Goal: Share content

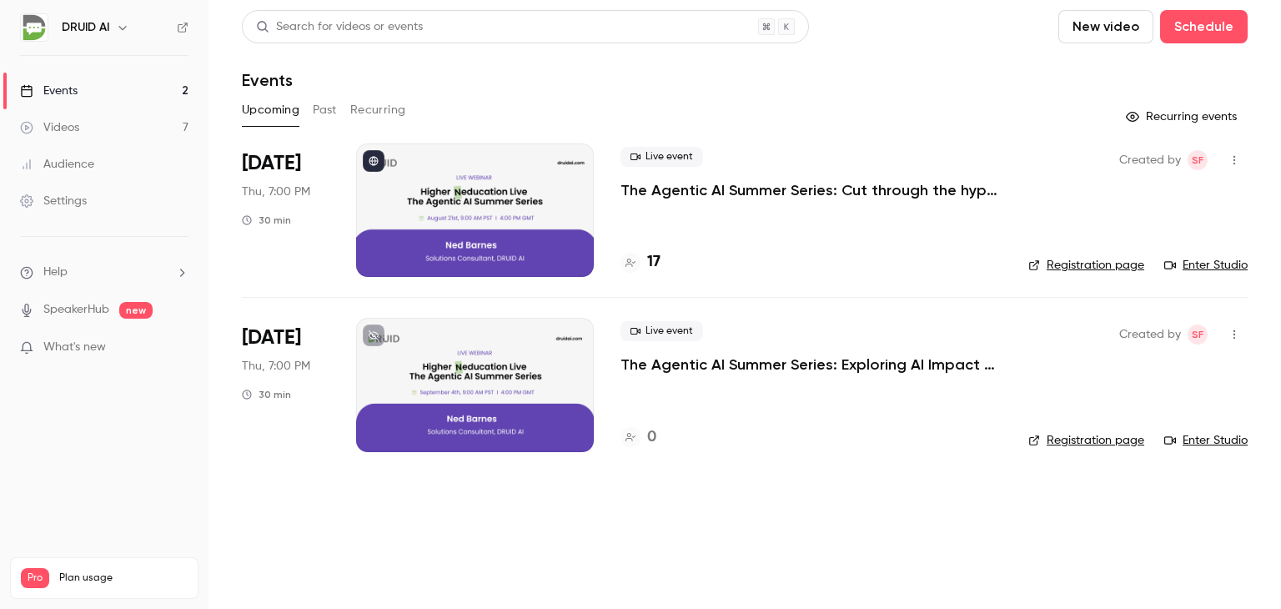
click at [654, 365] on p "The Agentic AI Summer Series: Exploring AI Impact with Jeff Doyle" at bounding box center [811, 365] width 381 height 20
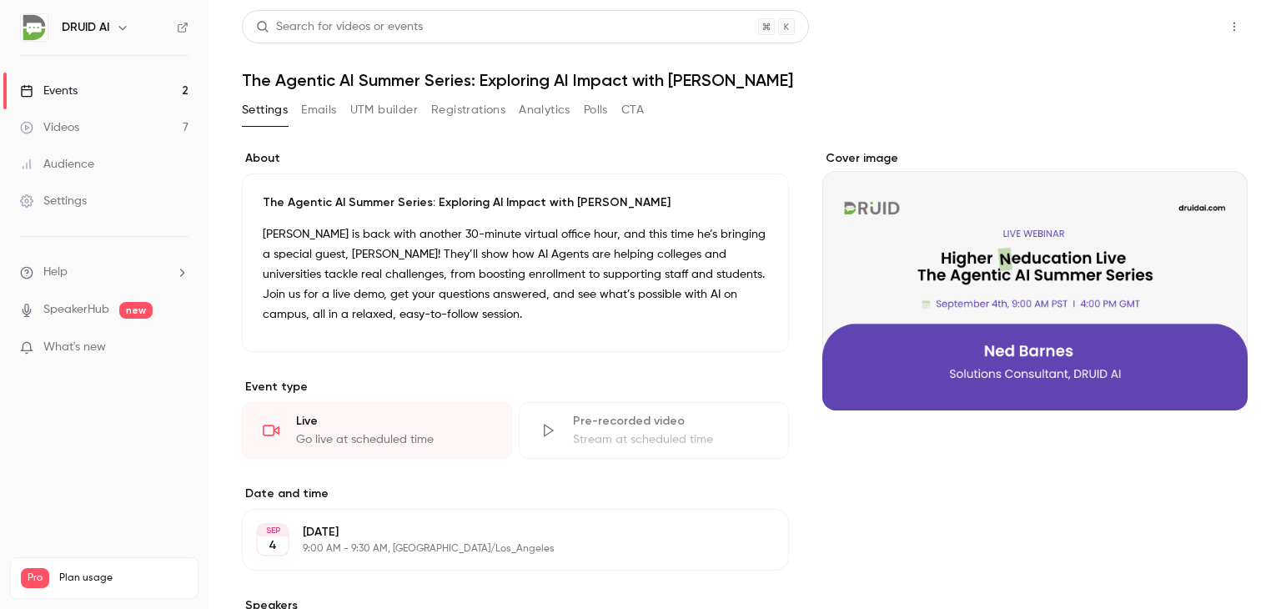
click at [1163, 33] on button "Share" at bounding box center [1175, 26] width 66 height 33
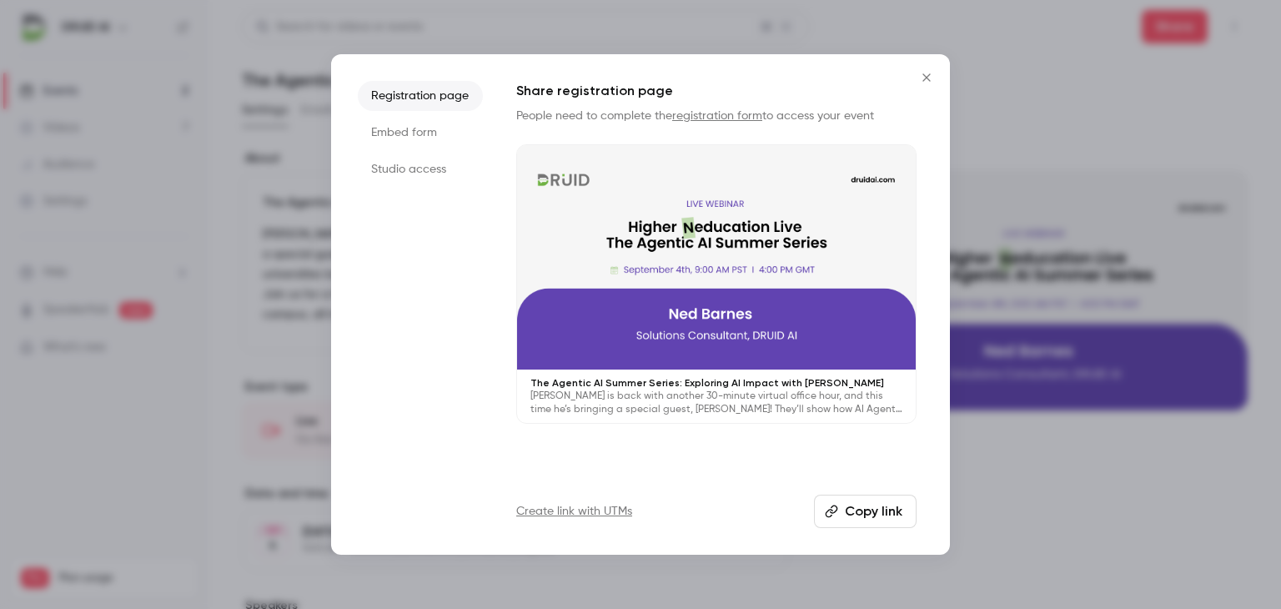
click at [883, 505] on button "Copy link" at bounding box center [865, 511] width 103 height 33
click at [924, 78] on icon "Close" at bounding box center [927, 77] width 20 height 13
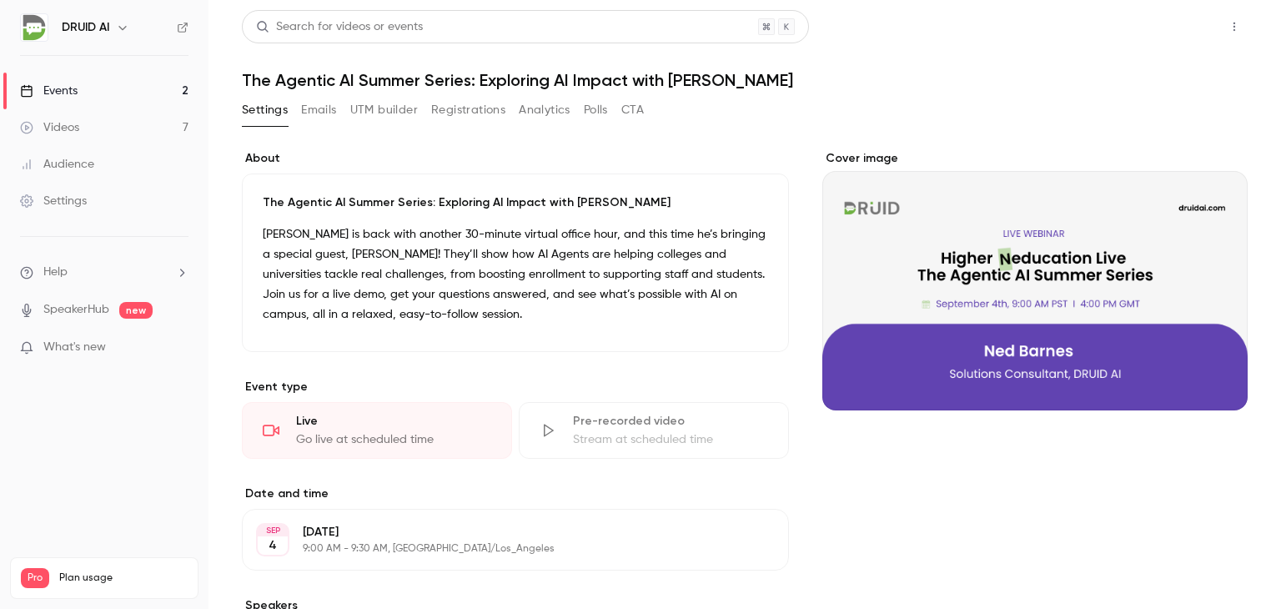
click at [1175, 33] on button "Share" at bounding box center [1175, 26] width 66 height 33
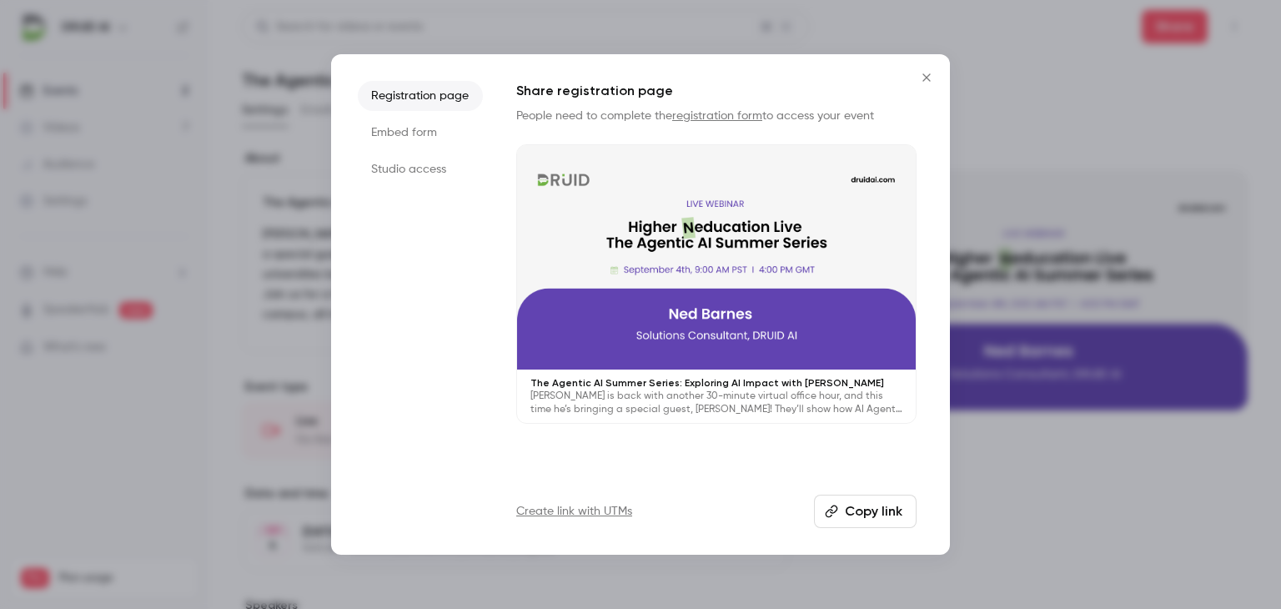
click at [931, 74] on icon "Close" at bounding box center [927, 77] width 20 height 13
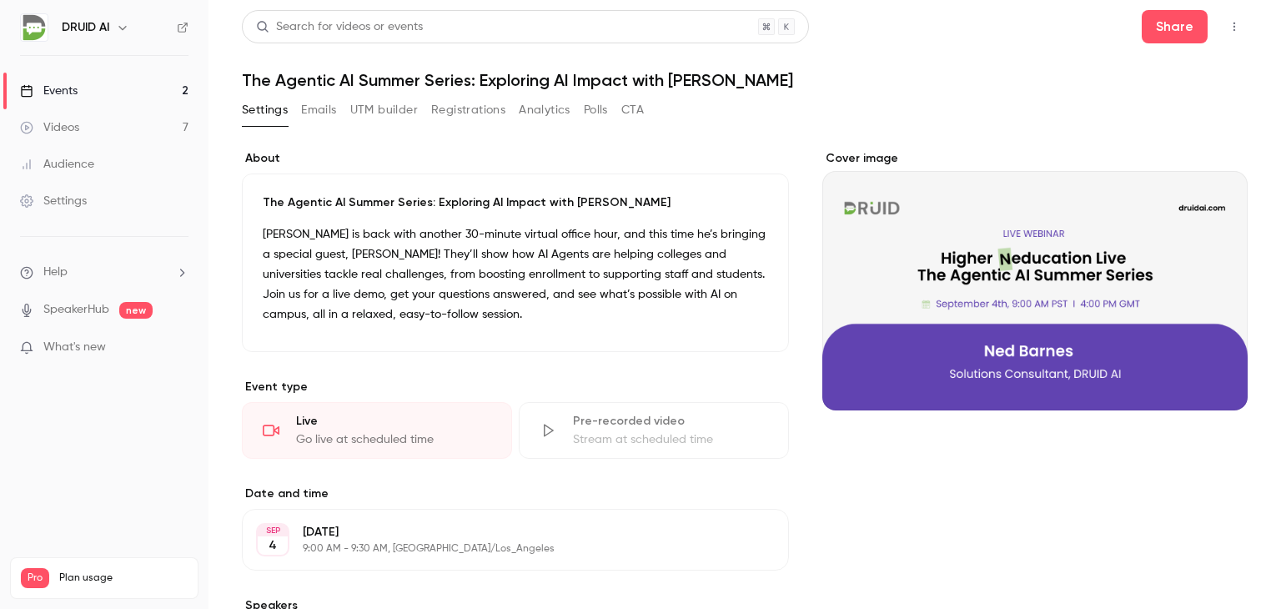
click at [1221, 23] on button "button" at bounding box center [1234, 26] width 27 height 27
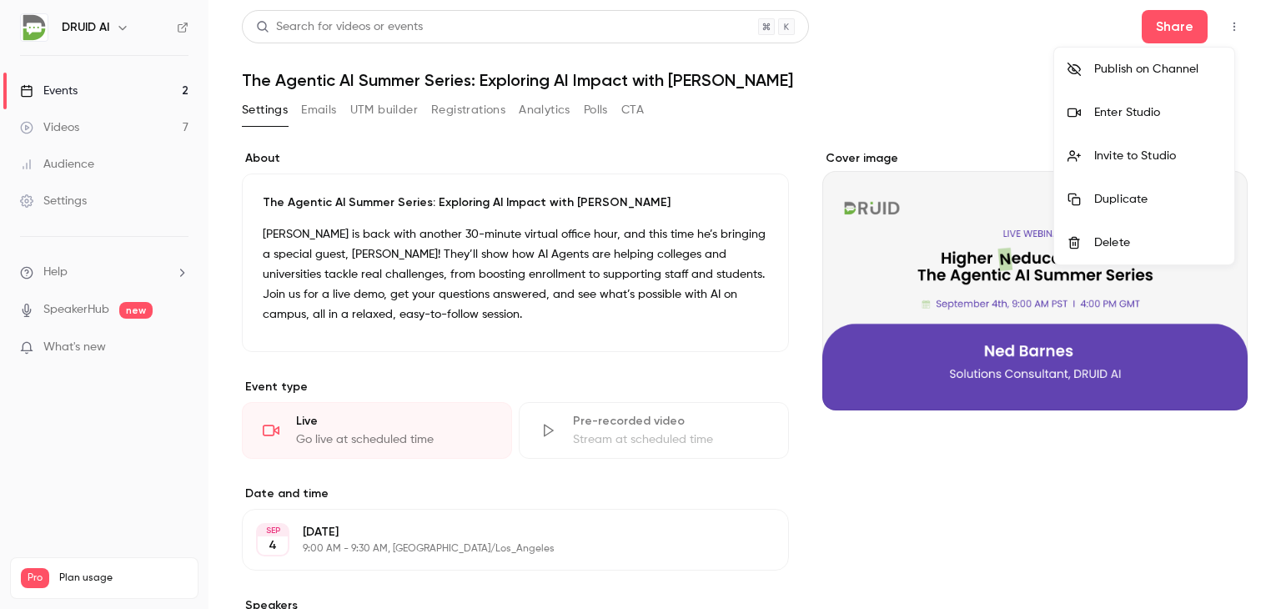
click at [553, 275] on div at bounding box center [640, 304] width 1281 height 609
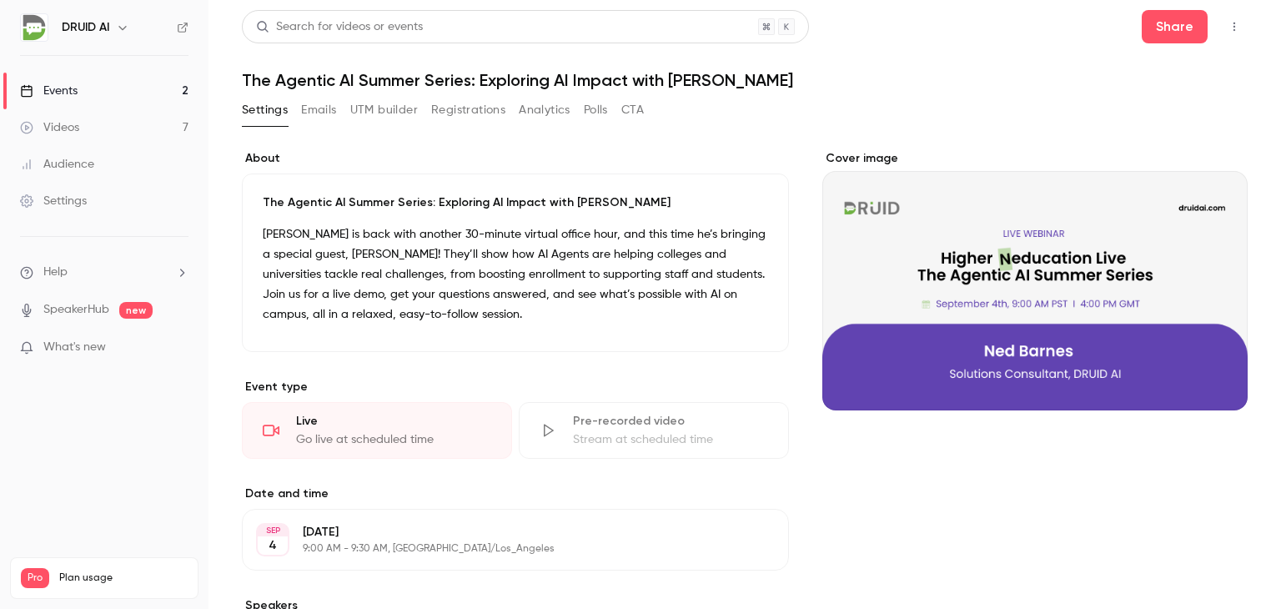
click at [54, 83] on div "Events" at bounding box center [49, 91] width 58 height 17
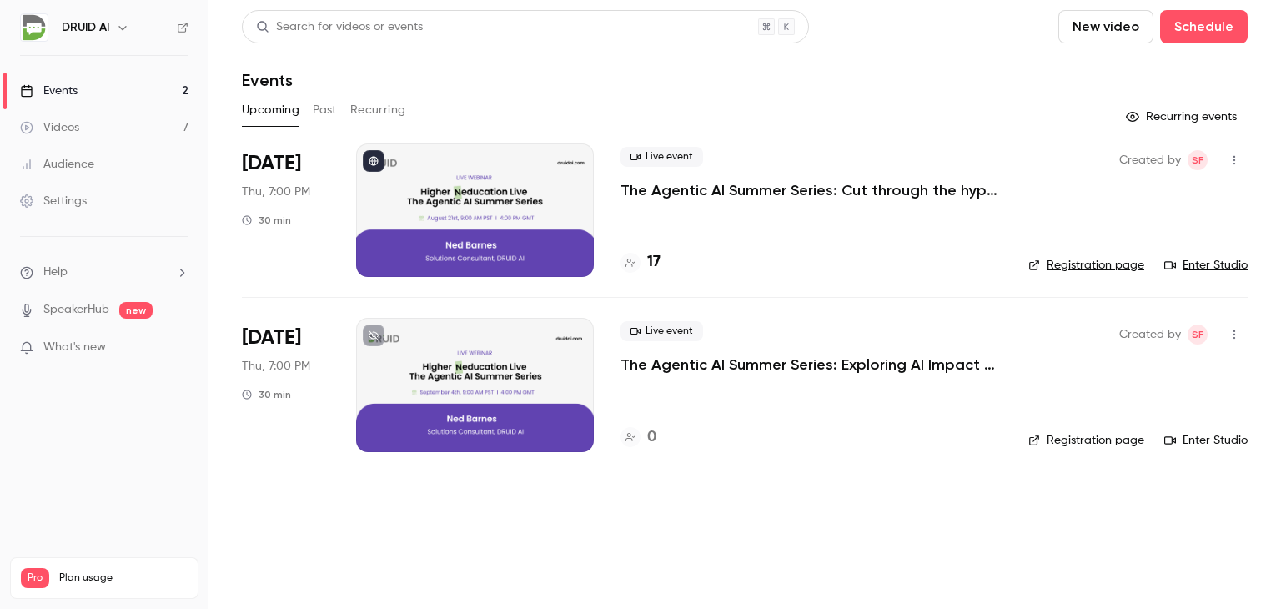
click at [768, 194] on p "The Agentic AI Summer Series: Cut through the hype. See the tech. Ask your ques…" at bounding box center [811, 190] width 381 height 20
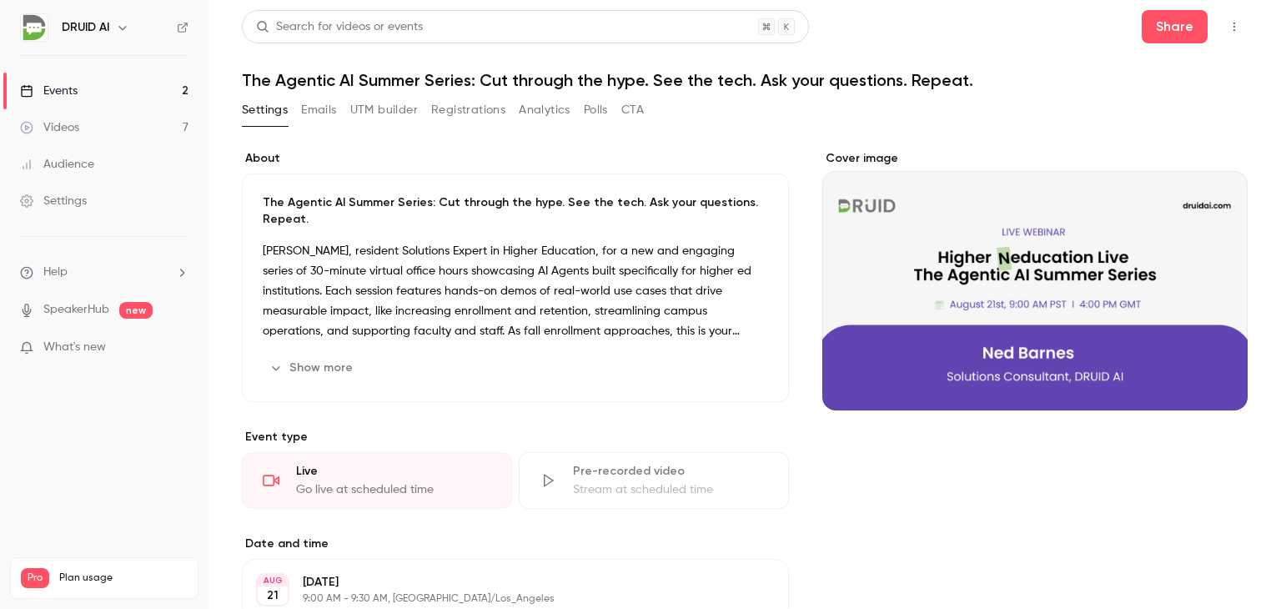
click at [1228, 25] on icon "button" at bounding box center [1234, 27] width 13 height 12
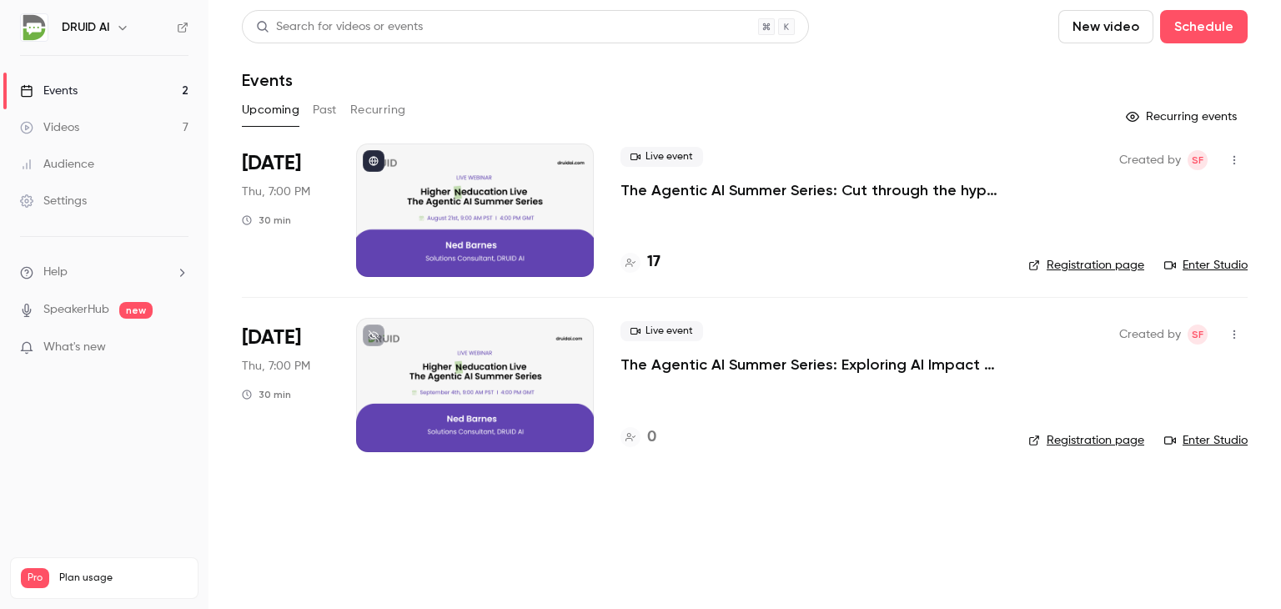
click at [682, 369] on p "The Agentic AI Summer Series: Exploring AI Impact with Jeff Doyle" at bounding box center [811, 365] width 381 height 20
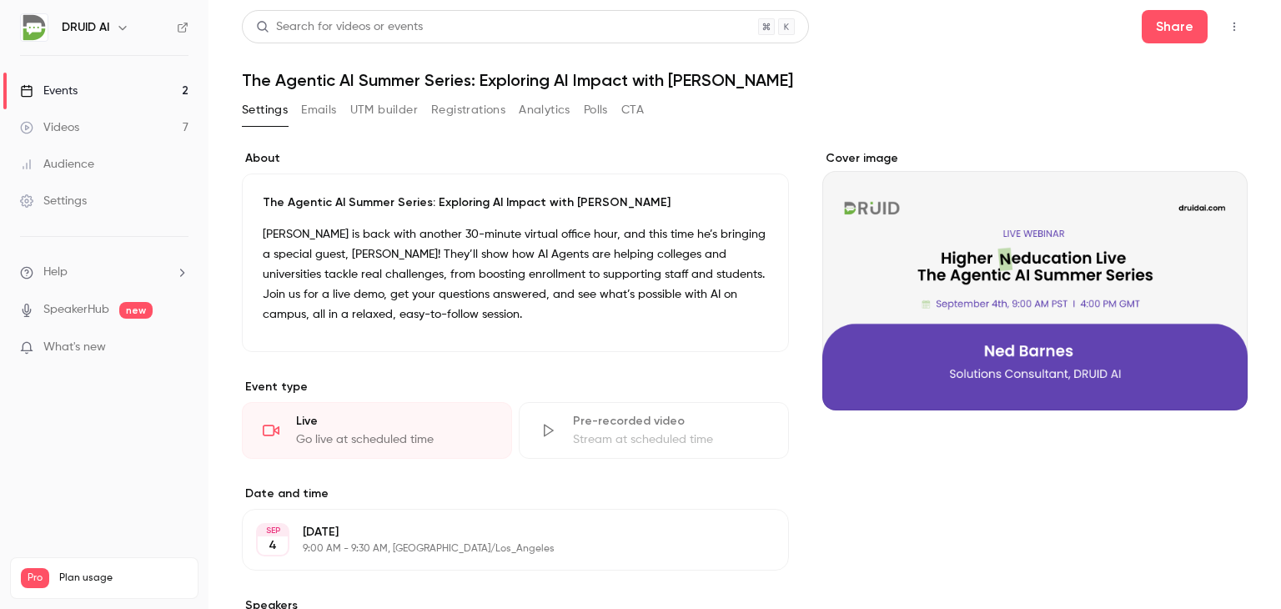
click at [1228, 25] on icon "button" at bounding box center [1234, 27] width 13 height 12
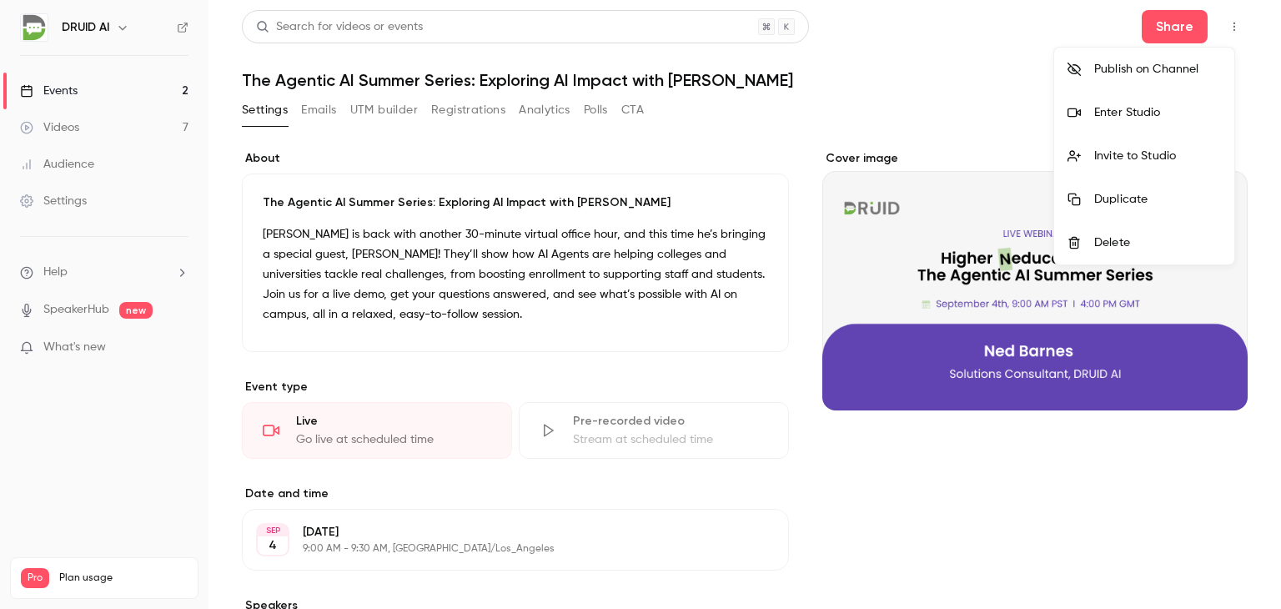
click at [1165, 63] on div "Publish on Channel" at bounding box center [1158, 69] width 127 height 17
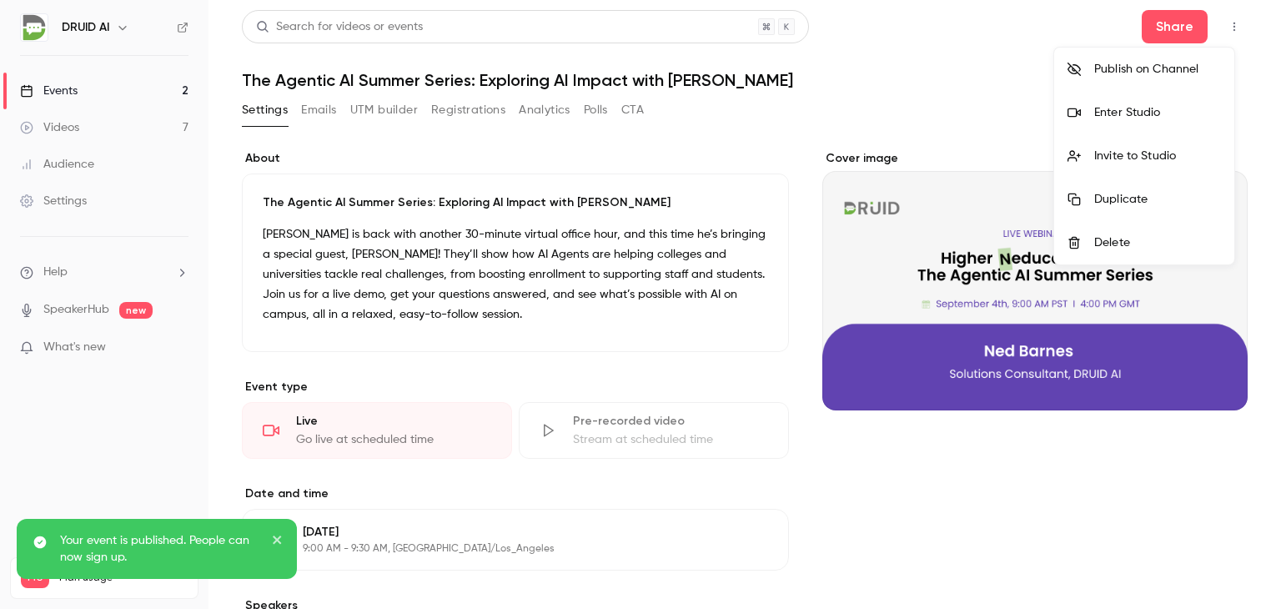
click at [591, 275] on div at bounding box center [640, 304] width 1281 height 609
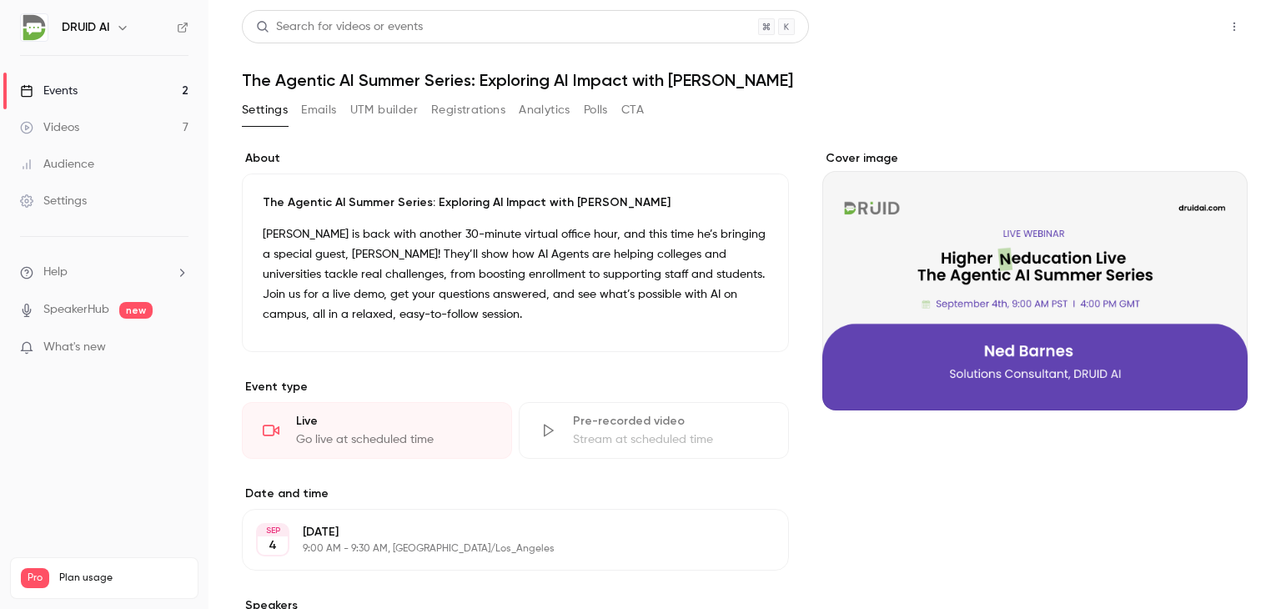
click at [1178, 35] on button "Share" at bounding box center [1175, 26] width 66 height 33
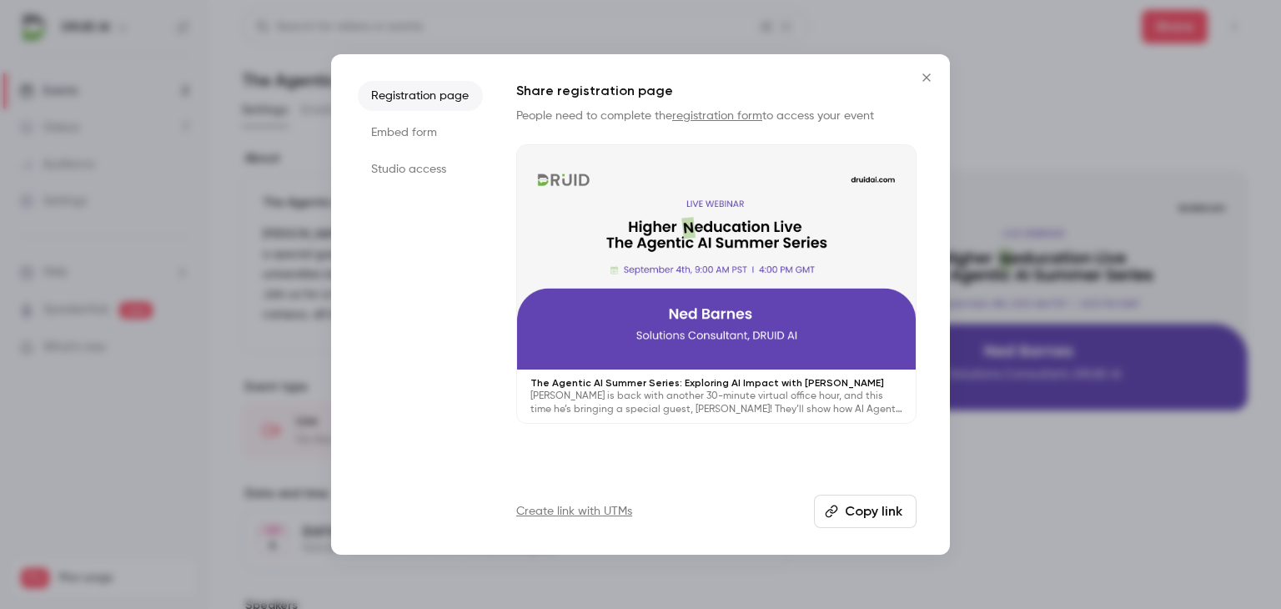
click at [852, 516] on button "Copy link" at bounding box center [865, 511] width 103 height 33
click at [921, 74] on icon "Close" at bounding box center [927, 77] width 20 height 13
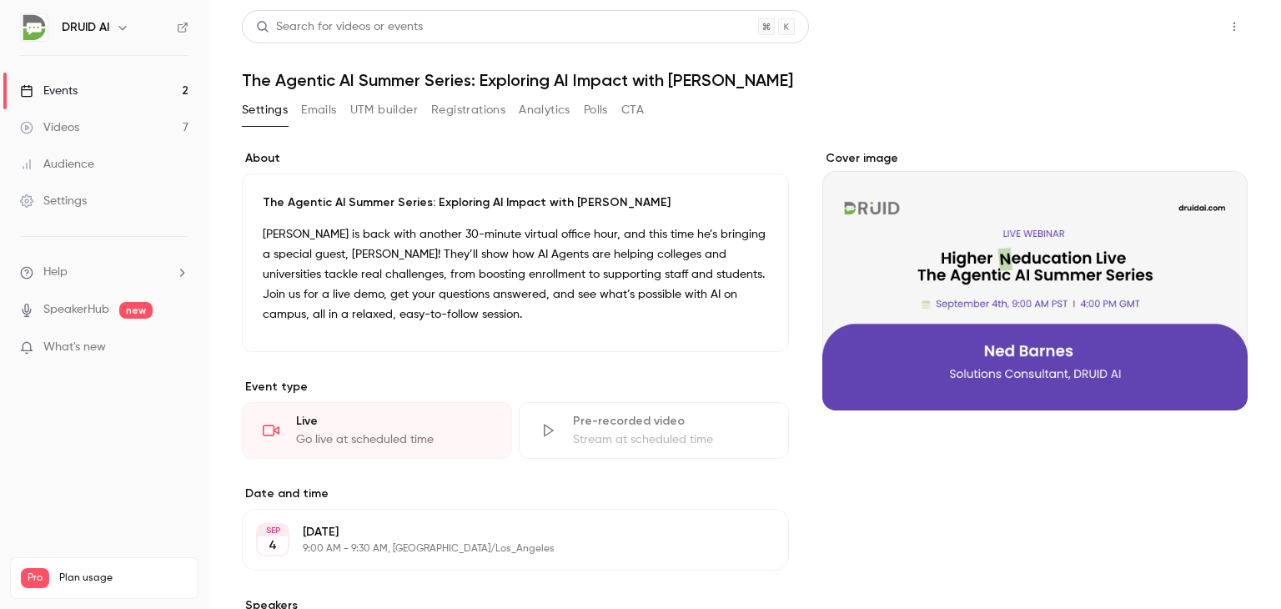
click at [1155, 28] on button "Share" at bounding box center [1175, 26] width 66 height 33
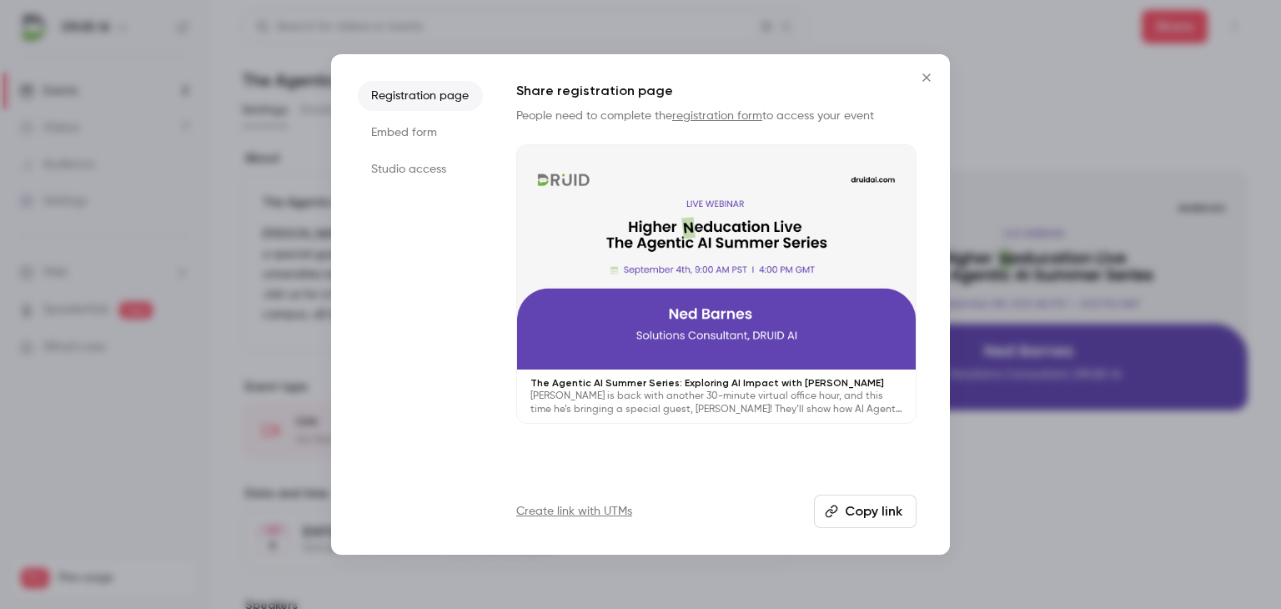
click at [865, 510] on button "Copy link" at bounding box center [865, 511] width 103 height 33
click at [923, 74] on icon "Close" at bounding box center [927, 77] width 20 height 13
